Goal: Transaction & Acquisition: Purchase product/service

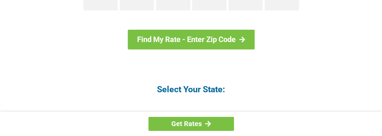
scroll to position [753, 0]
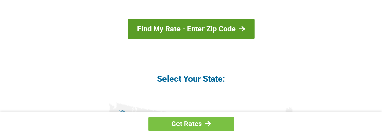
click at [198, 28] on link "Find My Rate - Enter Zip Code" at bounding box center [191, 29] width 127 height 20
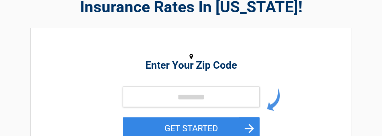
scroll to position [68, 0]
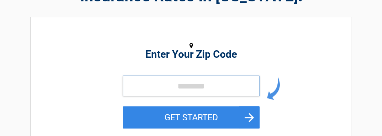
click at [152, 88] on input "tel" at bounding box center [191, 86] width 137 height 21
drag, startPoint x: 134, startPoint y: 83, endPoint x: 145, endPoint y: 92, distance: 13.8
click at [145, 92] on input "tel" at bounding box center [191, 86] width 137 height 21
click at [132, 88] on input "tel" at bounding box center [191, 86] width 137 height 21
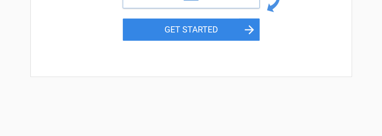
scroll to position [171, 0]
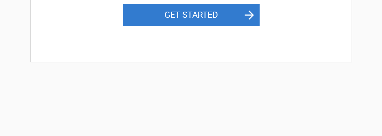
type input "*****"
click at [194, 14] on button "GET STARTED" at bounding box center [191, 15] width 137 height 22
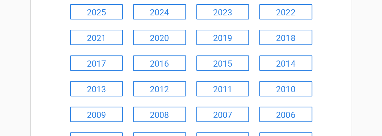
scroll to position [0, 0]
